Goal: Use online tool/utility: Utilize a website feature to perform a specific function

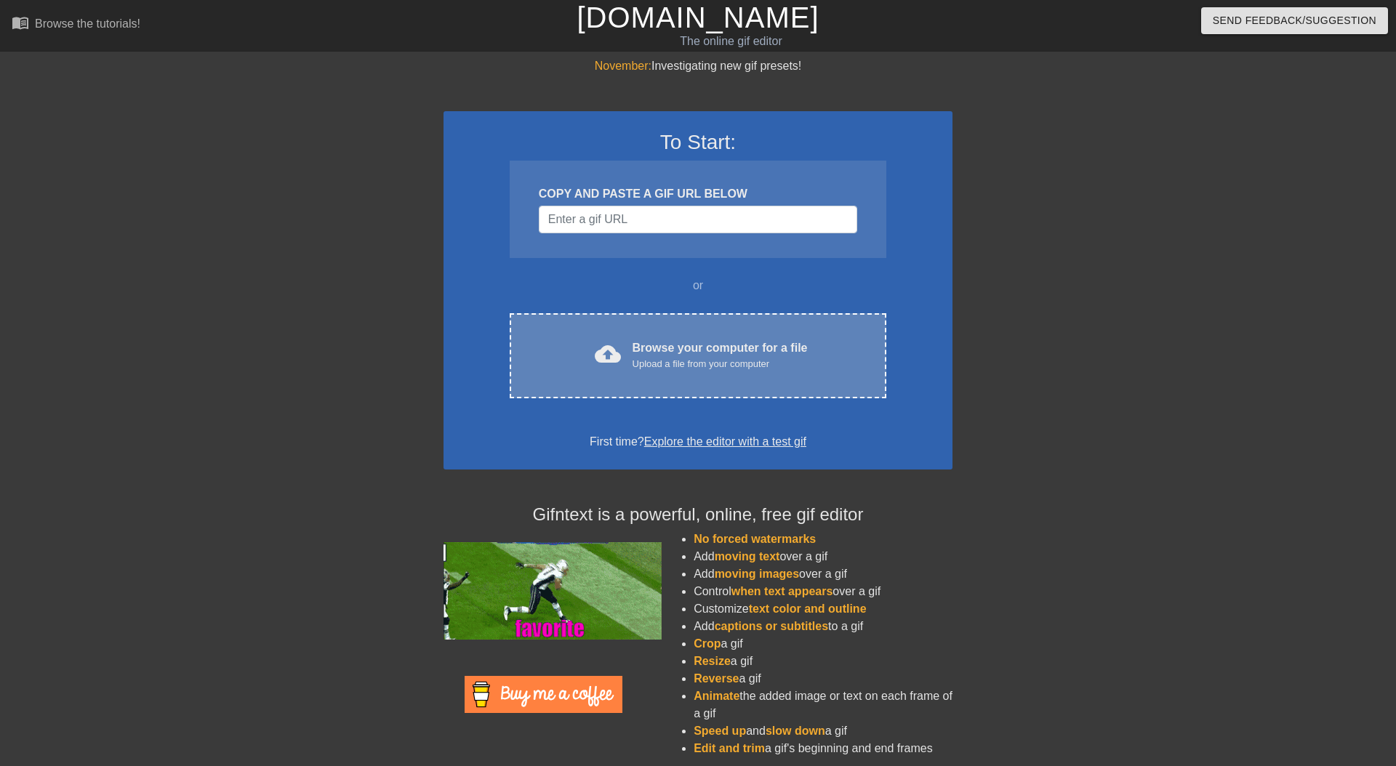
click at [610, 341] on div "cloud_upload" at bounding box center [605, 356] width 32 height 31
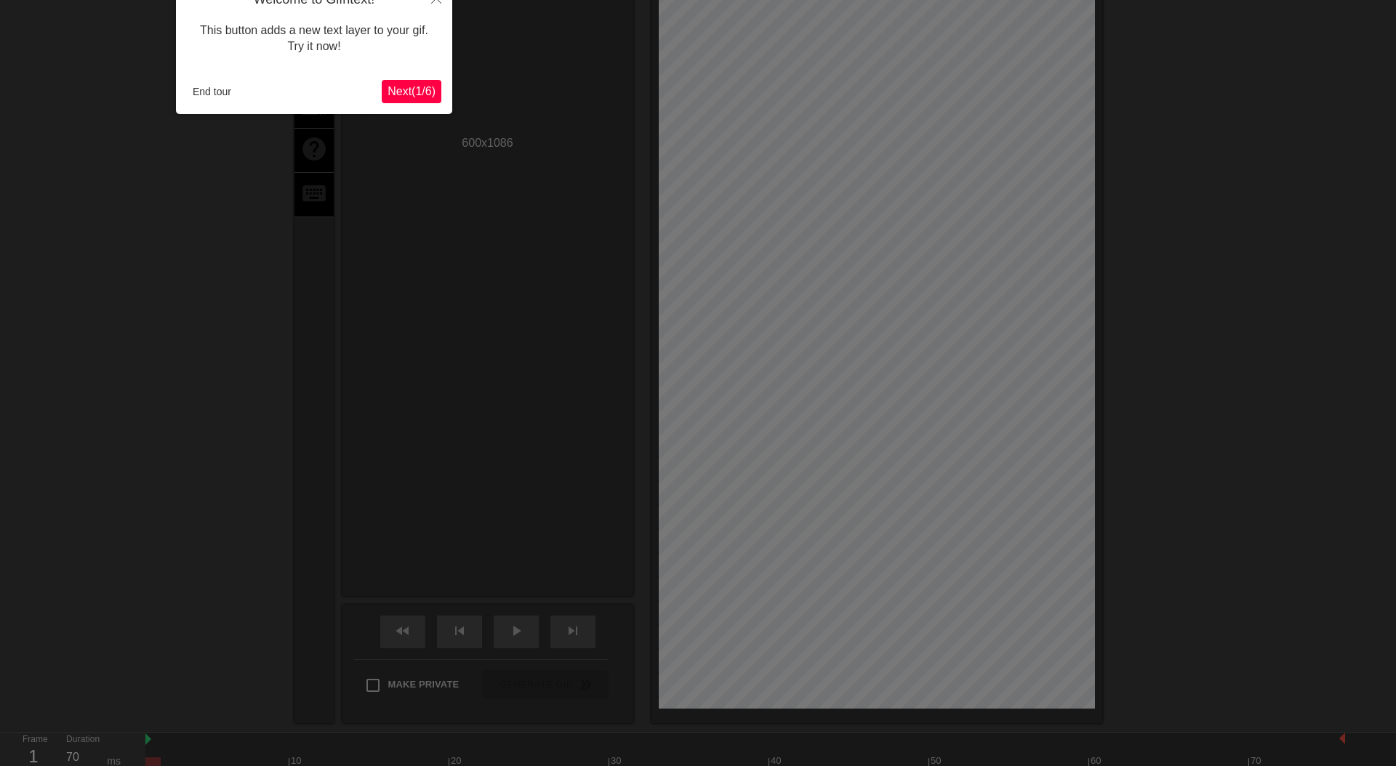
scroll to position [36, 0]
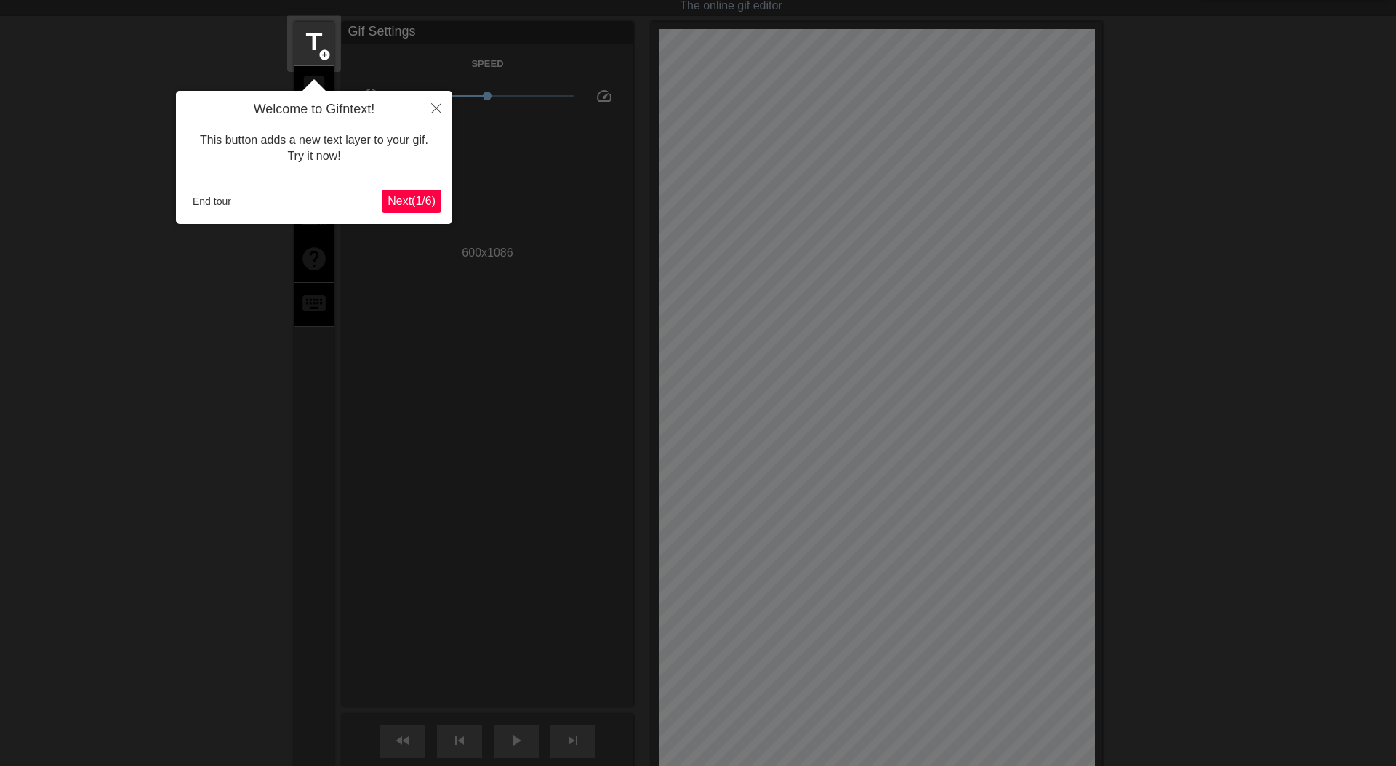
click at [406, 211] on button "Next ( 1 / 6 )" at bounding box center [412, 201] width 60 height 23
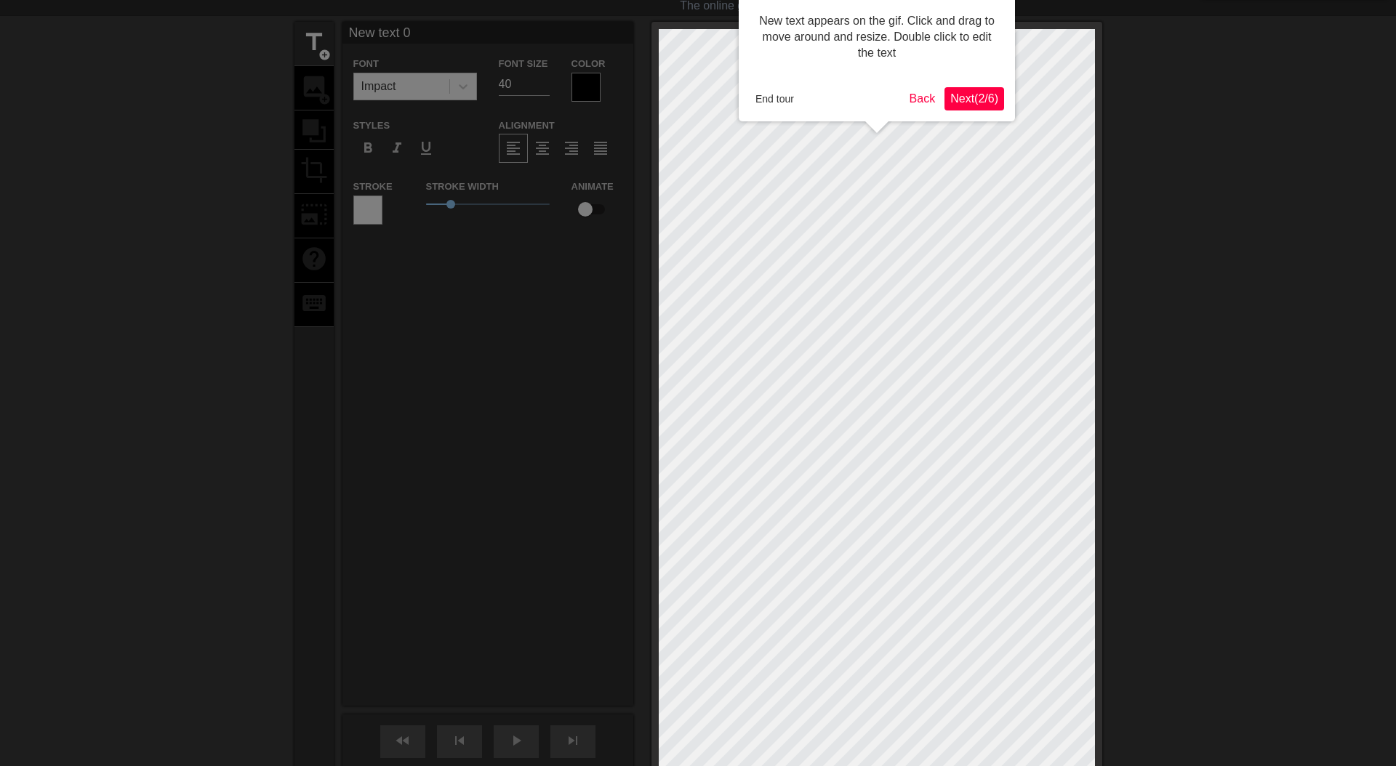
scroll to position [0, 0]
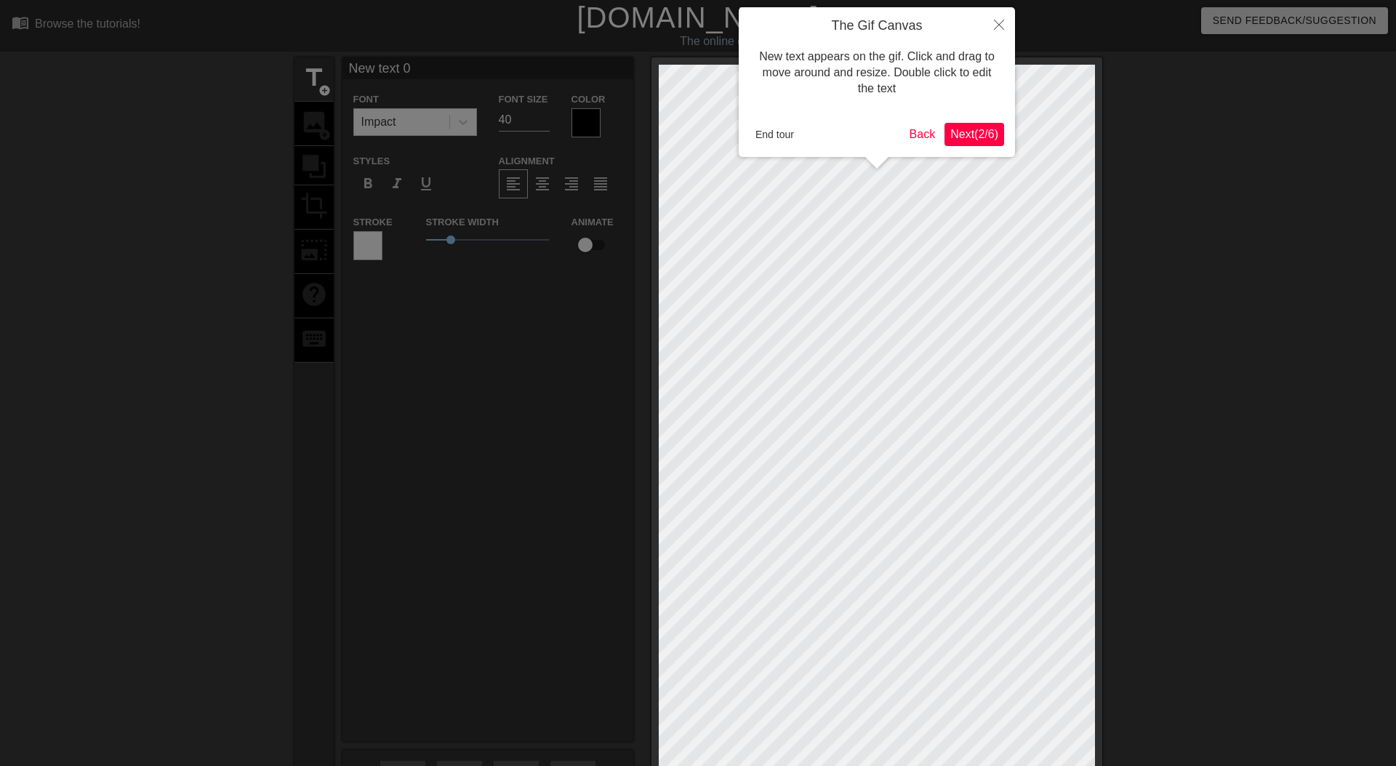
click at [959, 134] on span "Next ( 2 / 6 )" at bounding box center [974, 134] width 48 height 12
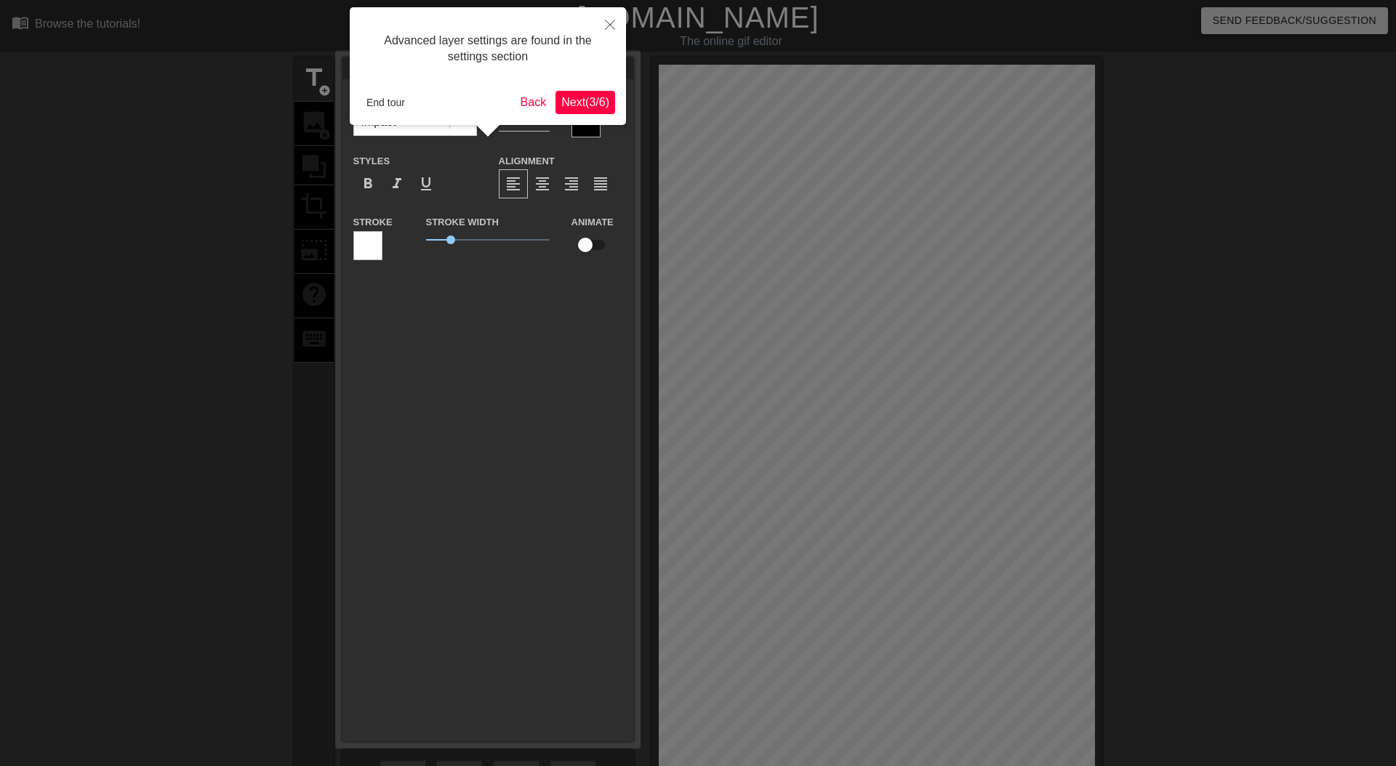
scroll to position [36, 0]
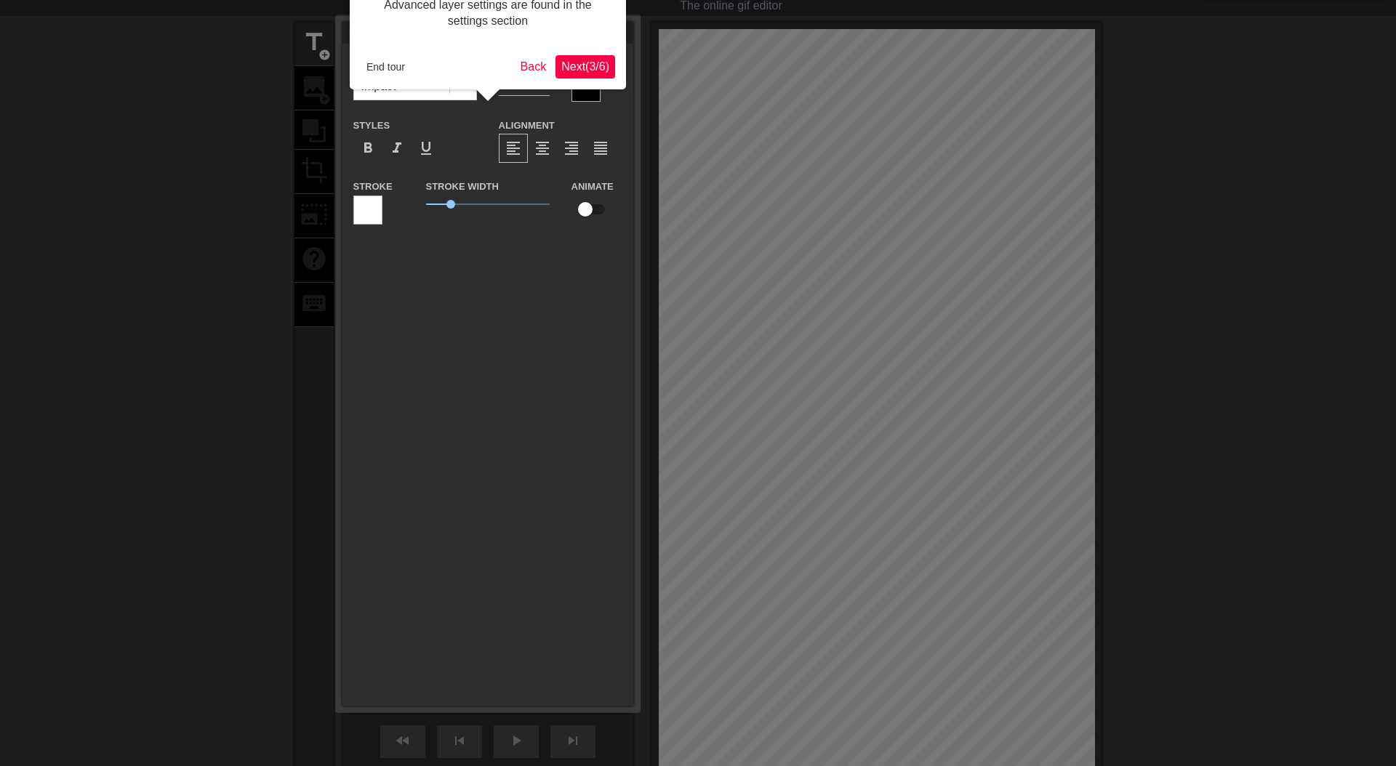
click at [565, 67] on span "Next ( 3 / 6 )" at bounding box center [585, 66] width 48 height 12
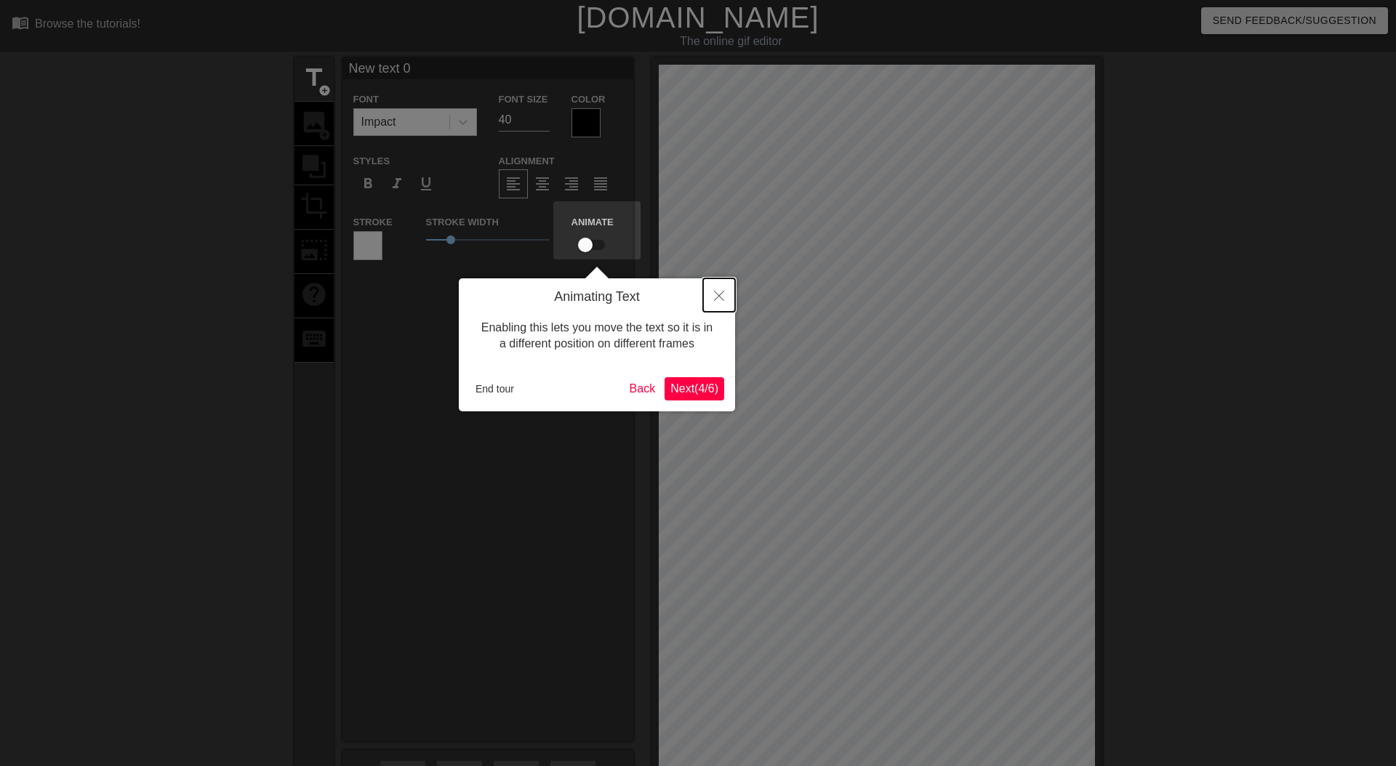
click at [719, 292] on icon "Close" at bounding box center [719, 296] width 10 height 10
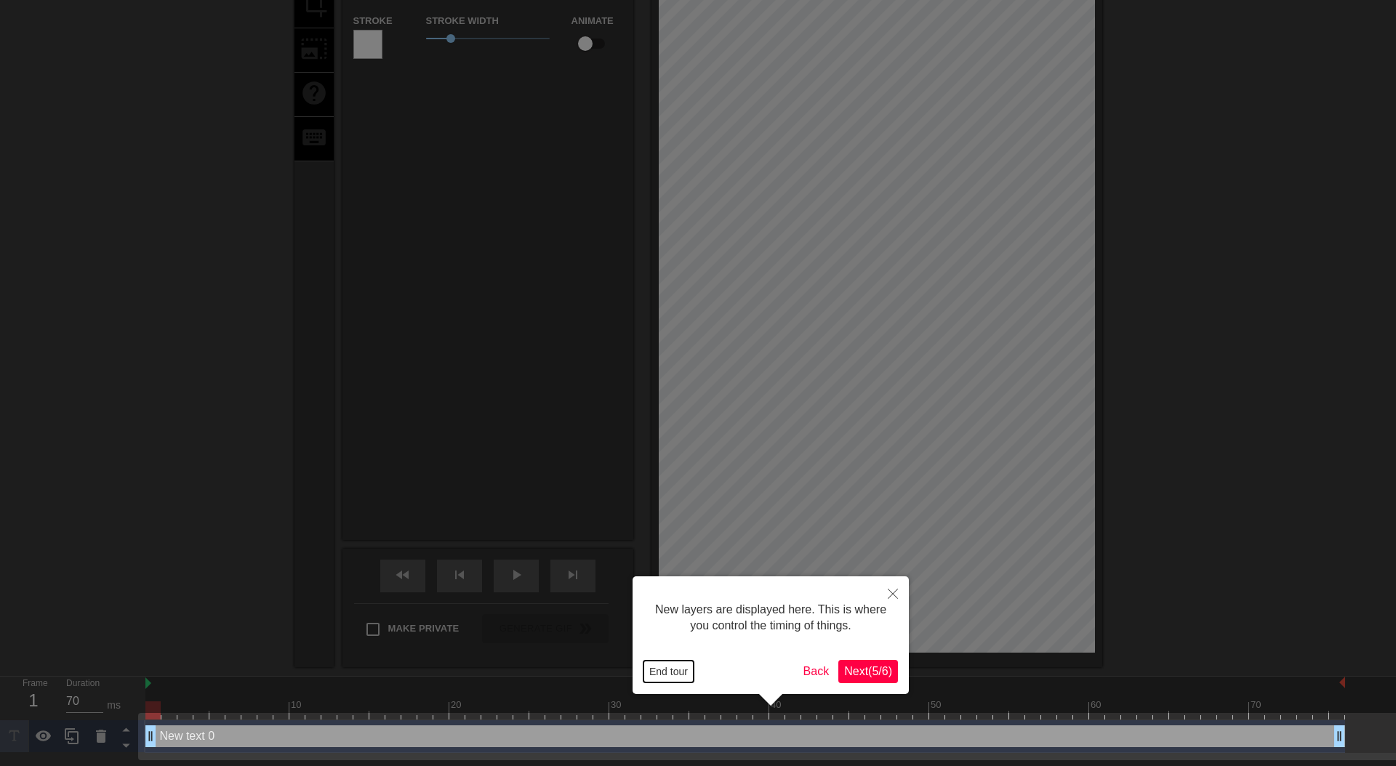
click at [670, 670] on button "End tour" at bounding box center [668, 672] width 50 height 22
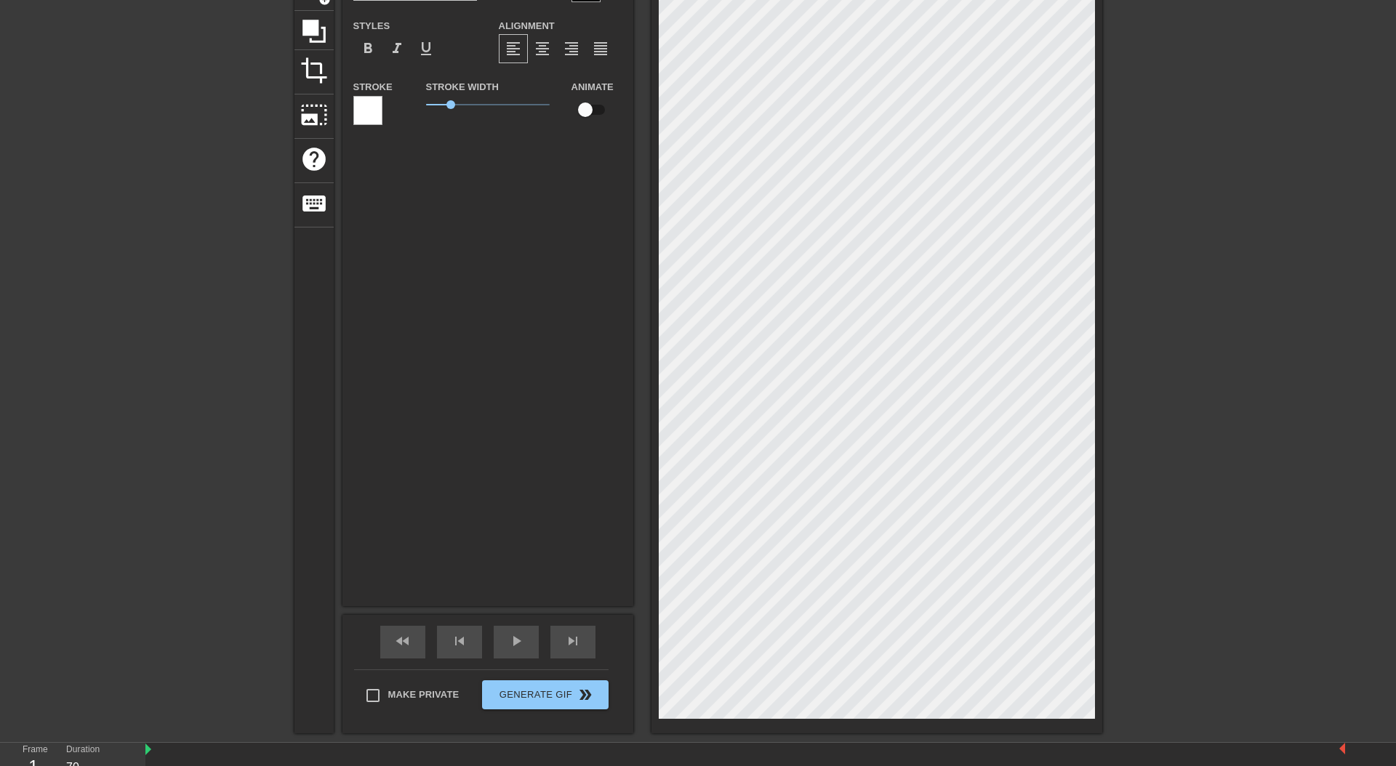
scroll to position [0, 0]
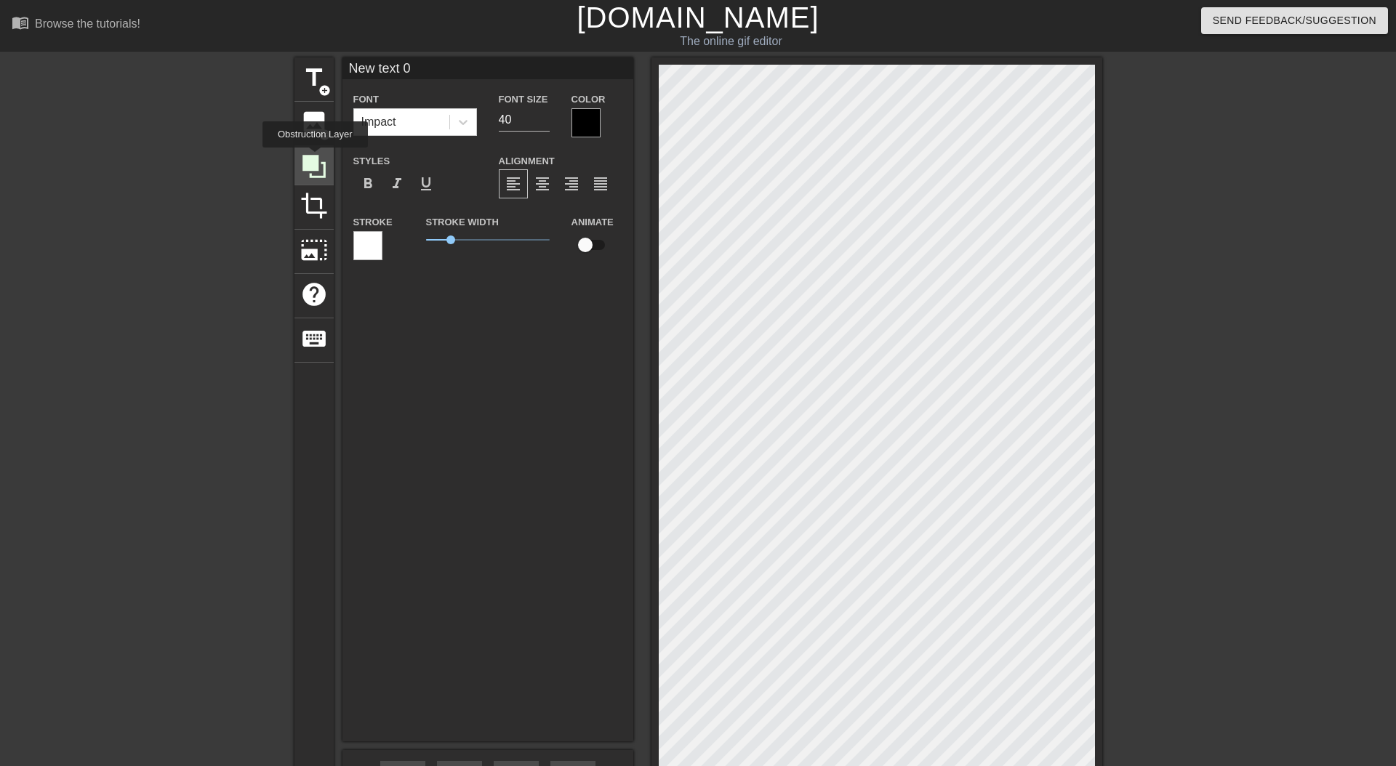
click at [317, 158] on icon at bounding box center [313, 166] width 23 height 23
